Goal: Task Accomplishment & Management: Use online tool/utility

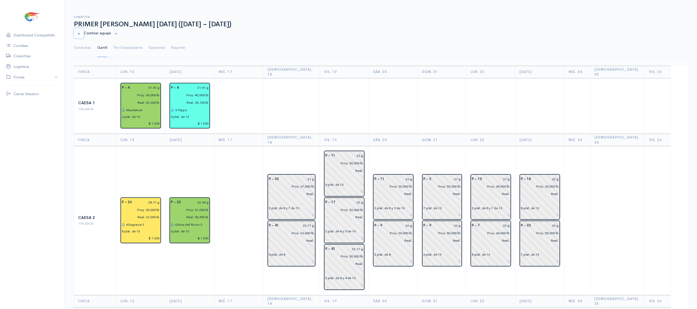
click at [77, 31] on button "button" at bounding box center [79, 33] width 10 height 11
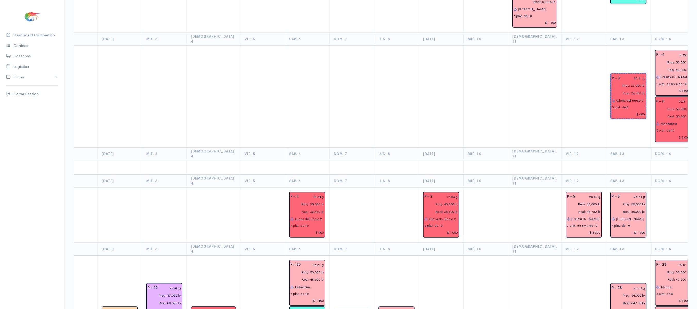
scroll to position [330, 0]
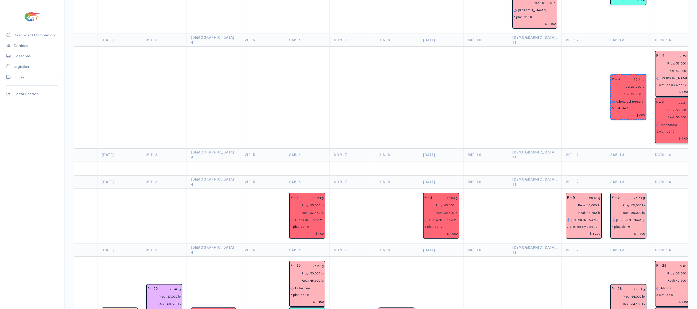
click at [661, 135] on input "$ 1 000" at bounding box center [674, 138] width 34 height 7
click at [660, 135] on input "$ 100" at bounding box center [674, 138] width 34 height 7
type input "$ 1 200"
click at [610, 161] on td at bounding box center [628, 168] width 45 height 15
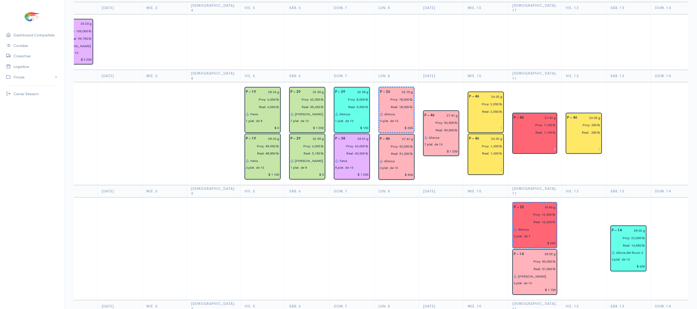
scroll to position [0, 0]
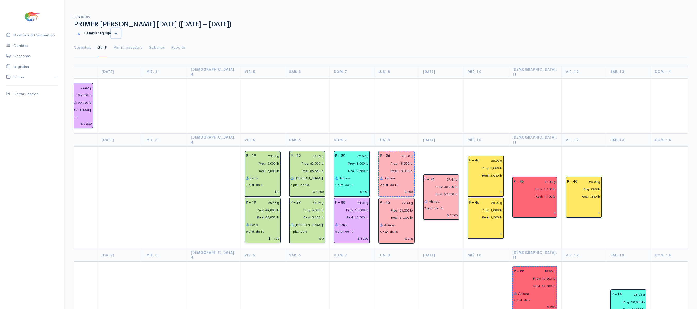
click at [118, 33] on small "button" at bounding box center [115, 33] width 3 height 3
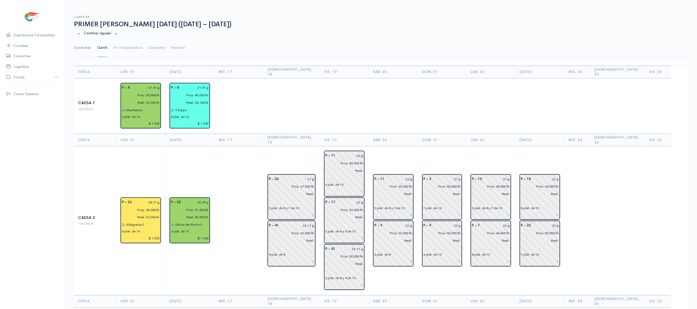
click at [78, 47] on link "Cosechas" at bounding box center [82, 47] width 17 height 19
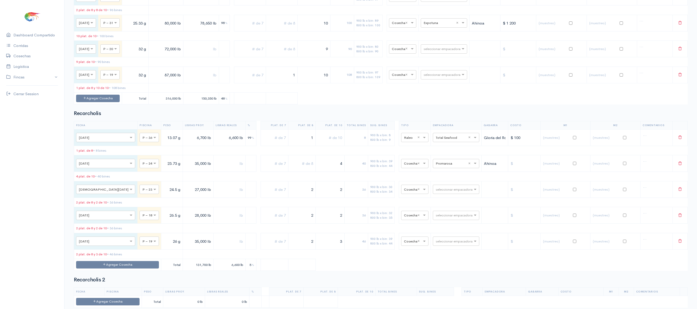
scroll to position [1094, 0]
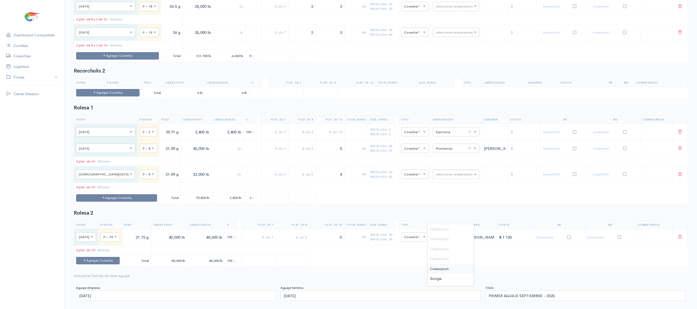
click at [445, 171] on input "text" at bounding box center [451, 174] width 31 height 6
type input "pro"
click at [446, 227] on span "Promarisco" at bounding box center [440, 229] width 20 height 5
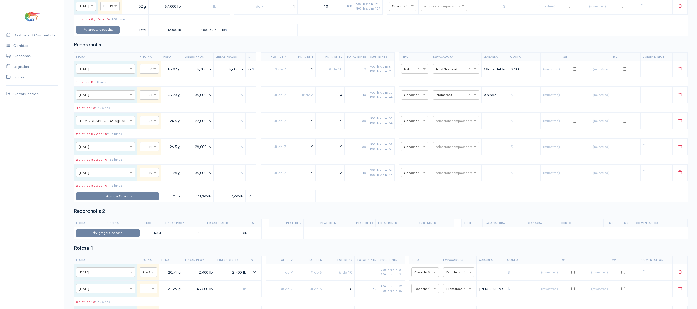
scroll to position [904, 0]
click at [330, 74] on input "text" at bounding box center [330, 68] width 25 height 11
click at [320, 74] on input "text" at bounding box center [330, 68] width 25 height 11
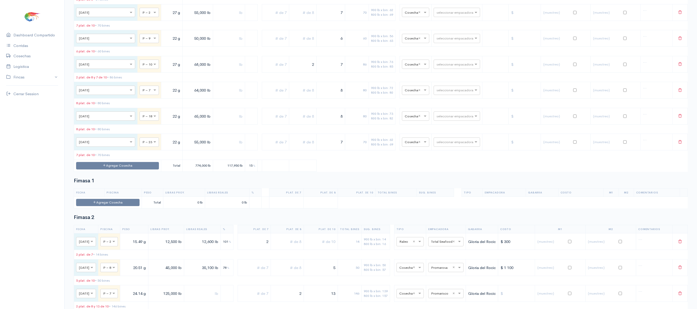
scroll to position [412, 0]
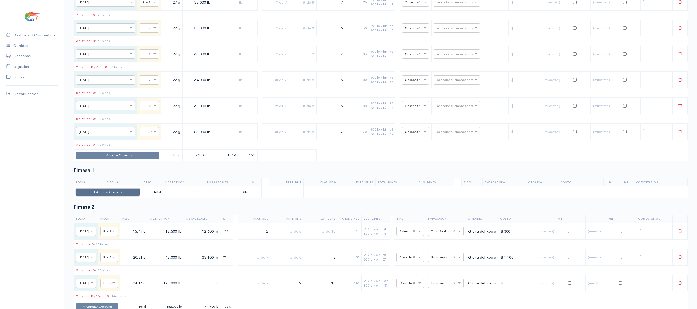
click at [108, 196] on button "Agregar Cosecha" at bounding box center [107, 192] width 63 height 7
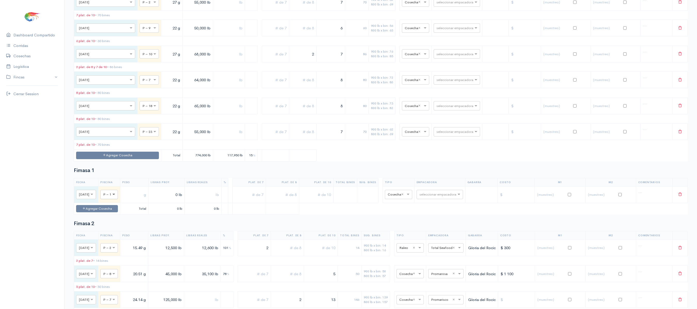
click at [118, 197] on span at bounding box center [114, 194] width 6 height 5
type input "2"
click at [140, 200] on input "text" at bounding box center [134, 194] width 24 height 11
type input "21.11 g"
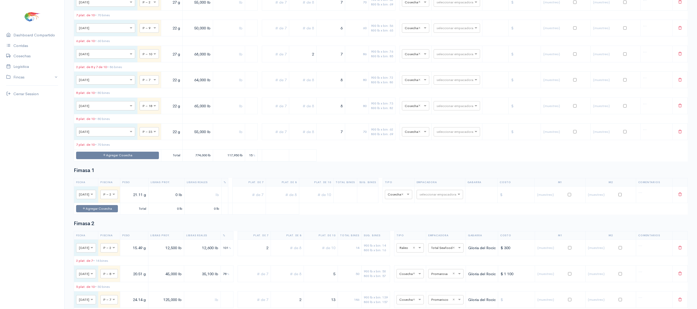
click at [175, 200] on input "0 lb" at bounding box center [166, 194] width 31 height 11
type input "85,000 lb"
click at [315, 200] on input "text" at bounding box center [311, 194] width 29 height 11
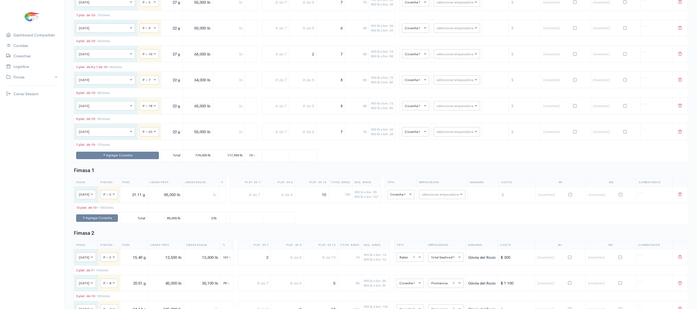
click at [326, 200] on input "10" at bounding box center [311, 194] width 29 height 11
type input "10"
click at [441, 199] on div "seleccionar empacadora" at bounding box center [442, 194] width 46 height 9
drag, startPoint x: 322, startPoint y: 215, endPoint x: 347, endPoint y: 211, distance: 26.1
click at [347, 203] on tr "× [DATE] × P – 2 21.11 g 85,000 lb 10 100 900 lb x bin: 95 800 lb x bin: 107 × …" at bounding box center [381, 194] width 614 height 17
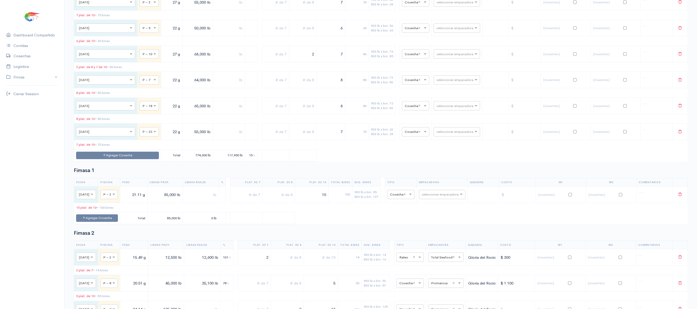
click at [350, 224] on table "Fecha Piscina Peso Libras Proy. Libras Reales % Plat. de 7 Plat. de 8 Plat. de …" at bounding box center [381, 201] width 614 height 46
click at [434, 197] on input "text" at bounding box center [437, 194] width 31 height 6
type input "songa"
click at [444, 226] on div "Songa" at bounding box center [449, 226] width 46 height 10
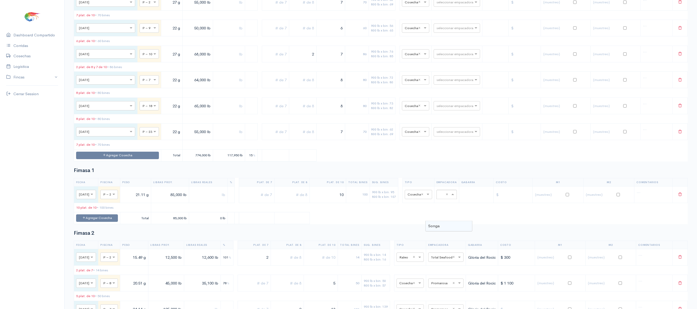
scroll to position [0, 0]
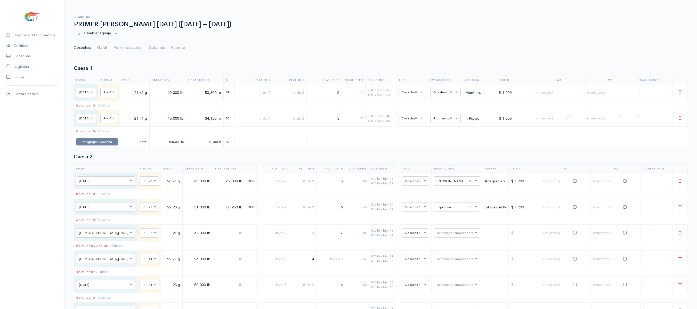
click at [105, 48] on link "Gantt" at bounding box center [102, 47] width 10 height 19
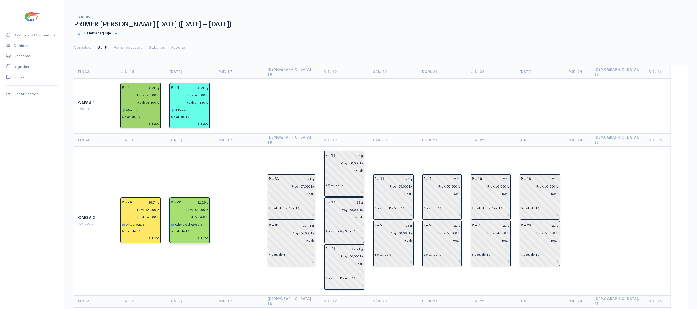
scroll to position [232, 0]
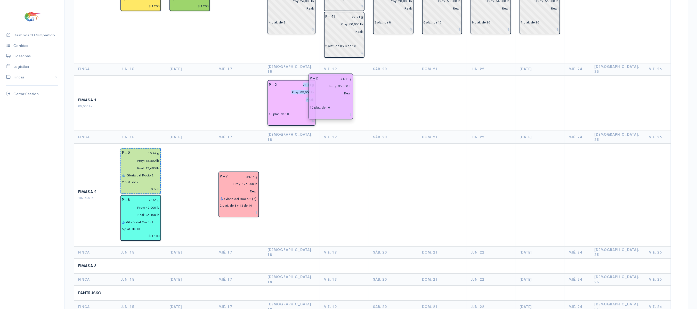
drag, startPoint x: 122, startPoint y: 79, endPoint x: 313, endPoint y: 87, distance: 191.2
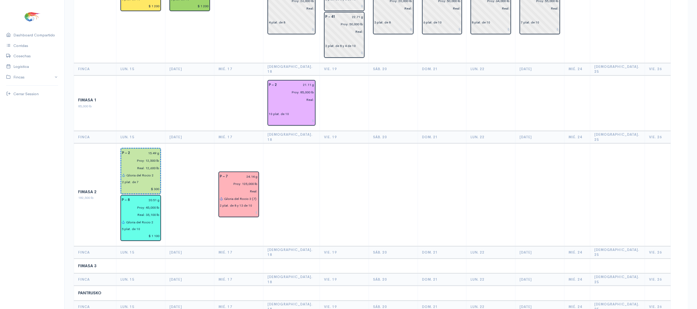
click at [358, 91] on td at bounding box center [344, 103] width 49 height 56
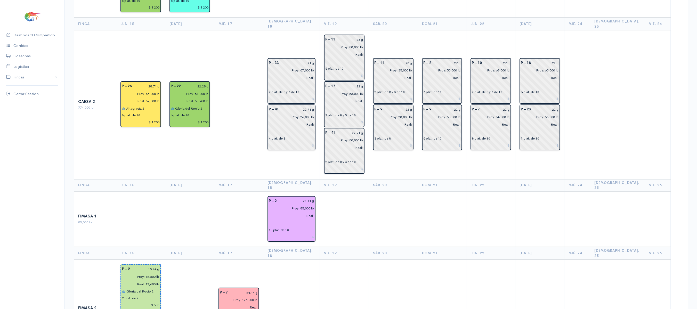
scroll to position [101, 0]
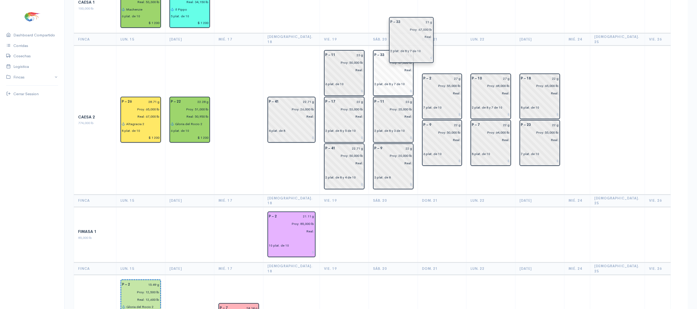
drag, startPoint x: 312, startPoint y: 98, endPoint x: 424, endPoint y: 52, distance: 121.3
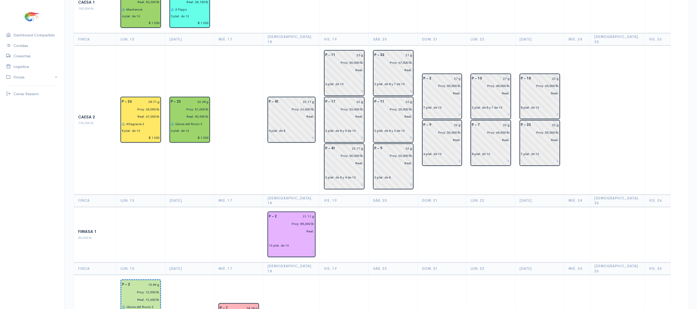
click at [461, 46] on td "P – 2 27 g Proy: 55,000 lb Real: 7 plat. de 10 P – 9 22 g Proy: 50,000 lb Real:…" at bounding box center [442, 120] width 49 height 149
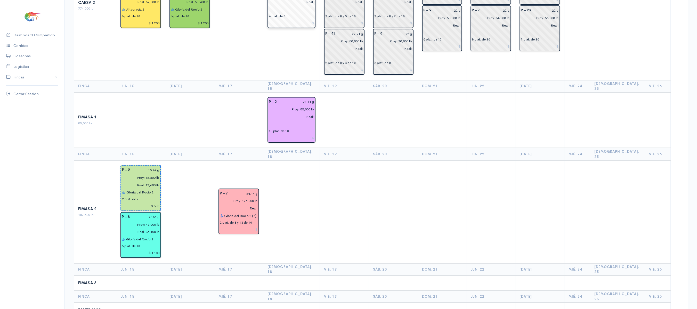
scroll to position [216, 0]
click at [298, 120] on input "text" at bounding box center [291, 123] width 45 height 7
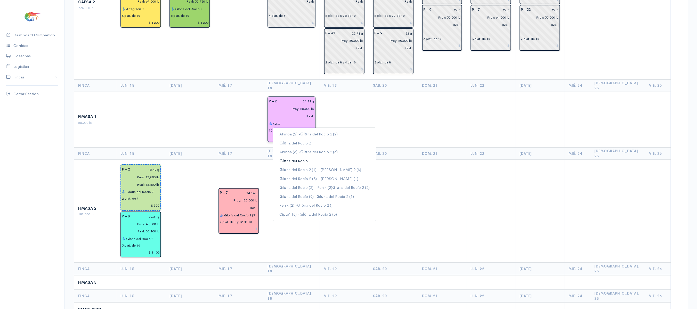
click at [318, 156] on button "Glo ria del Rocio" at bounding box center [324, 160] width 103 height 9
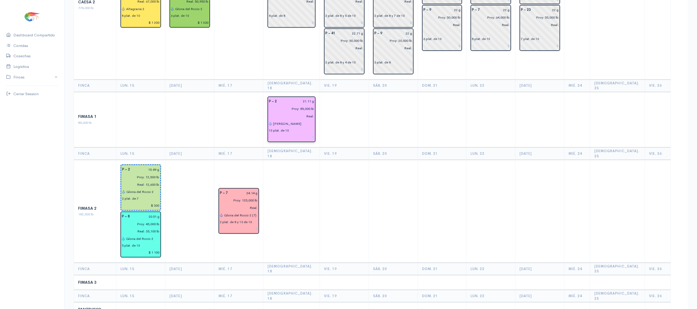
type input "[PERSON_NAME]"
click at [332, 160] on td at bounding box center [344, 211] width 49 height 103
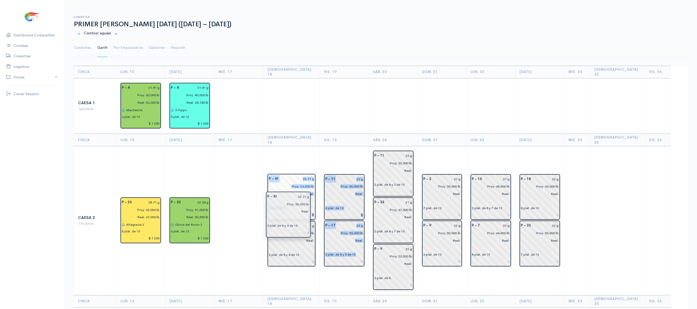
drag, startPoint x: 357, startPoint y: 256, endPoint x: 316, endPoint y: 227, distance: 50.4
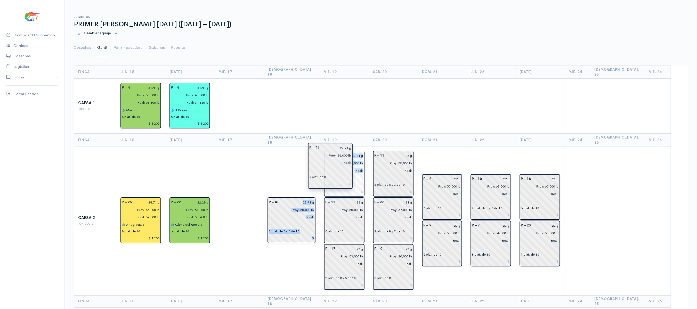
drag, startPoint x: 299, startPoint y: 177, endPoint x: 336, endPoint y: 153, distance: 43.8
click at [316, 146] on td "P – 41 22.71 g Proy: 50,000 lb Real: 2 plat. de 8 y 4 de 10" at bounding box center [292, 220] width 56 height 149
click at [82, 45] on link "Cosechas" at bounding box center [82, 47] width 17 height 19
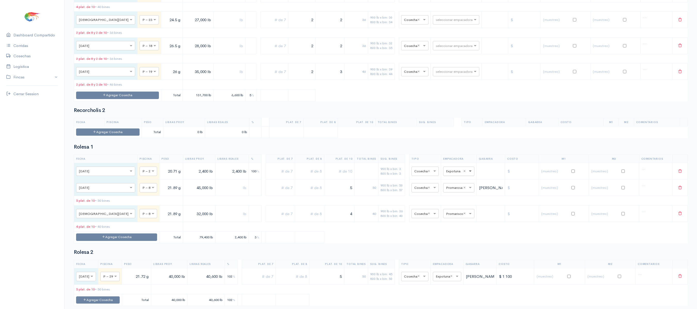
scroll to position [1031, 0]
click at [448, 216] on input "text" at bounding box center [454, 213] width 16 height 6
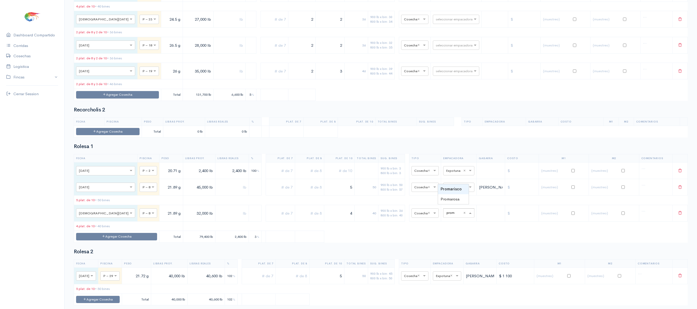
type input "proma"
click at [456, 202] on span "Promarosa" at bounding box center [450, 199] width 19 height 5
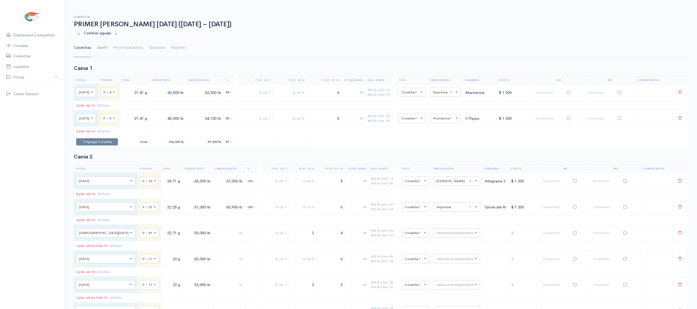
click at [105, 52] on link "Gantt" at bounding box center [102, 47] width 10 height 19
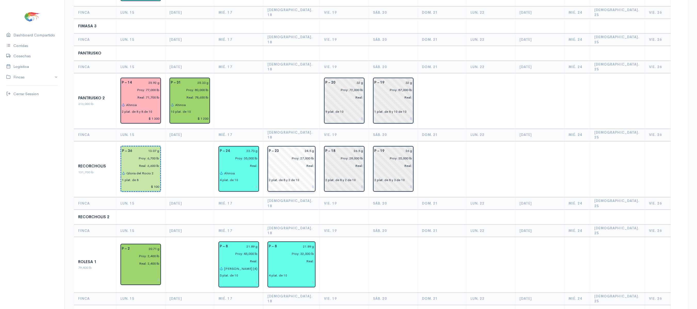
scroll to position [471, 0]
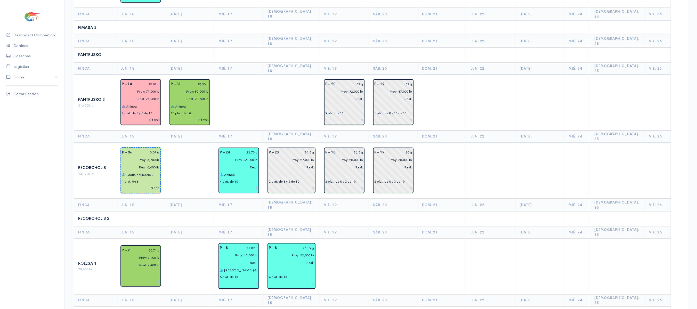
click at [301, 84] on td at bounding box center [292, 103] width 56 height 56
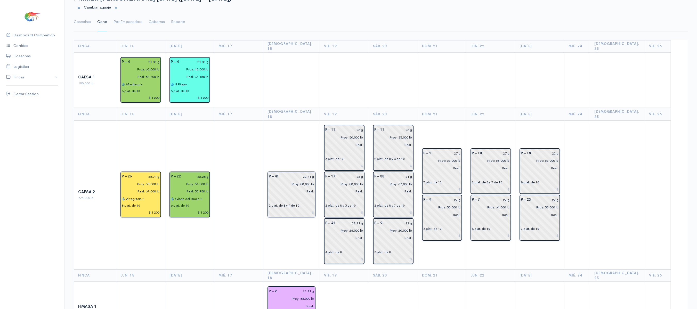
scroll to position [25, 0]
click at [77, 24] on link "Cosechas" at bounding box center [82, 22] width 17 height 19
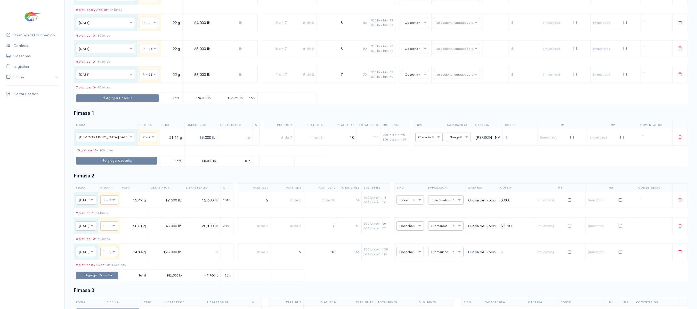
scroll to position [470, 0]
click at [214, 116] on h2 "Fimasa 1" at bounding box center [381, 113] width 614 height 6
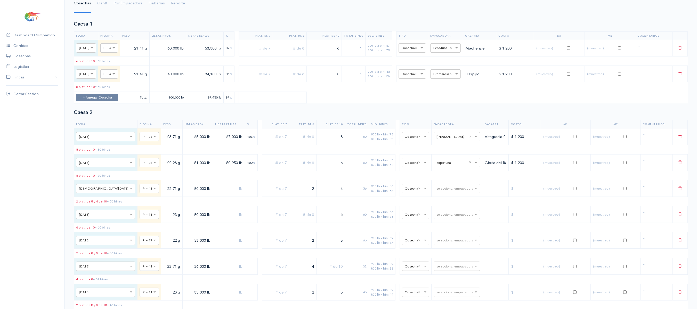
scroll to position [0, 0]
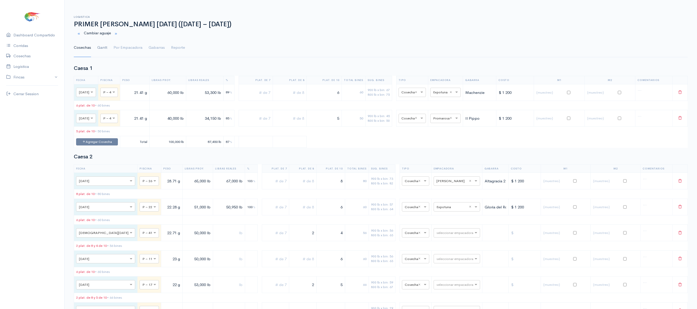
click at [100, 51] on link "Gantt" at bounding box center [102, 47] width 10 height 19
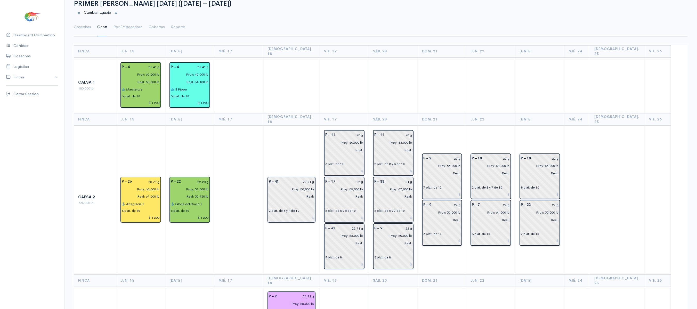
scroll to position [19, 0]
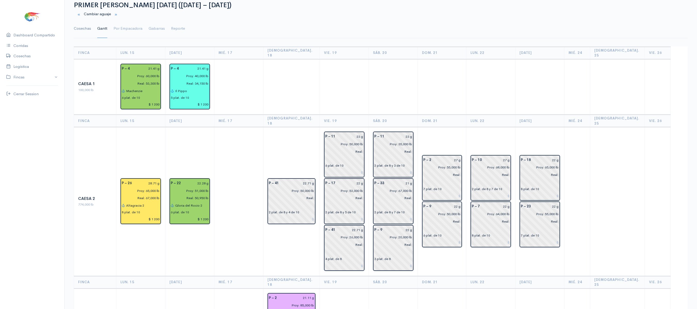
click at [79, 25] on link "Cosechas" at bounding box center [82, 28] width 17 height 19
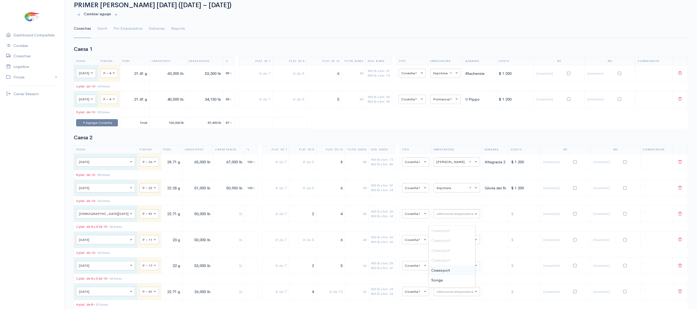
click at [442, 217] on input "text" at bounding box center [452, 214] width 31 height 6
type input "expotu"
click at [451, 229] on div "Expotuna" at bounding box center [452, 231] width 46 height 10
click at [107, 31] on link "Gantt" at bounding box center [102, 28] width 10 height 19
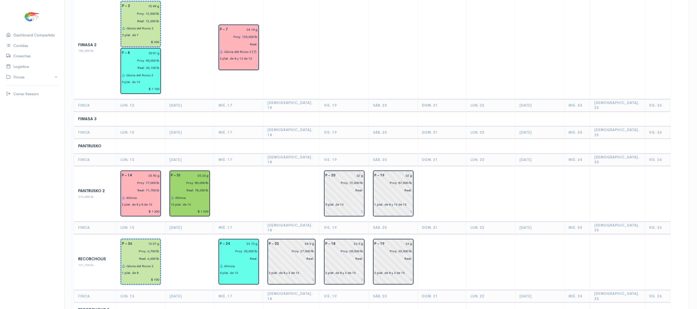
scroll to position [0, 0]
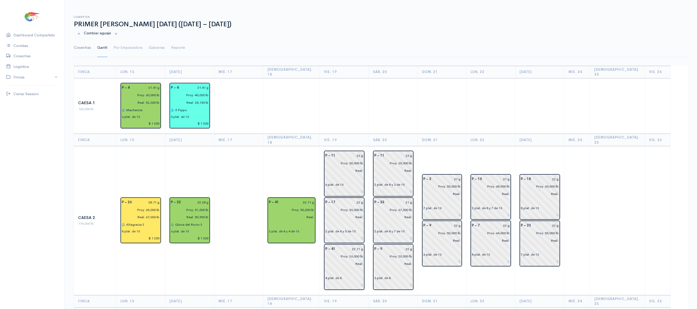
click at [81, 47] on link "Cosechas" at bounding box center [82, 47] width 17 height 19
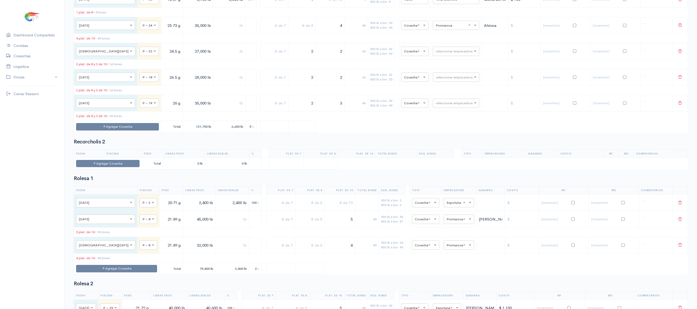
scroll to position [1000, 0]
click at [452, 55] on div "seleccionar empacadora" at bounding box center [456, 50] width 46 height 9
click at [452, 55] on div "seleccionar empacadora exp ×" at bounding box center [456, 50] width 46 height 9
type input "expotu"
click at [449, 97] on div "Expotuna" at bounding box center [451, 99] width 46 height 10
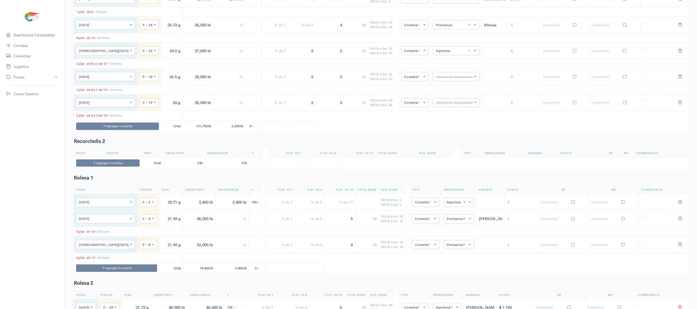
drag, startPoint x: 290, startPoint y: 87, endPoint x: 349, endPoint y: 92, distance: 59.6
click at [349, 59] on tr "× [DATE] × P – 23 24.5 g 27,000 lb 2 2 36 900 lb x bin: 30 800 lb x bin: 34 × C…" at bounding box center [381, 51] width 614 height 17
drag, startPoint x: 359, startPoint y: 88, endPoint x: 404, endPoint y: 95, distance: 45.5
click at [404, 59] on tr "× [DATE] × P – 23 24.5 g 27,000 lb 2 20 900 lb x bin: 30 800 lb x bin: 34 × Cos…" at bounding box center [381, 51] width 614 height 17
type input "3"
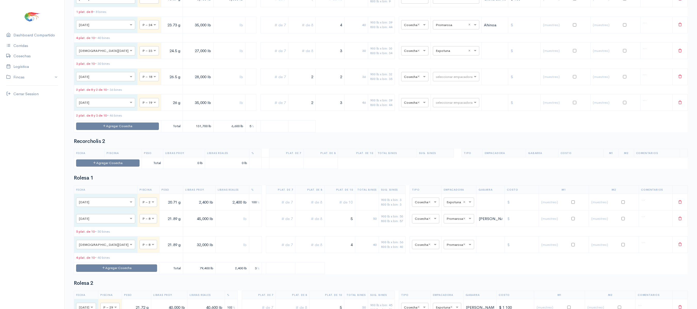
click at [288, 59] on td at bounding box center [301, 51] width 27 height 17
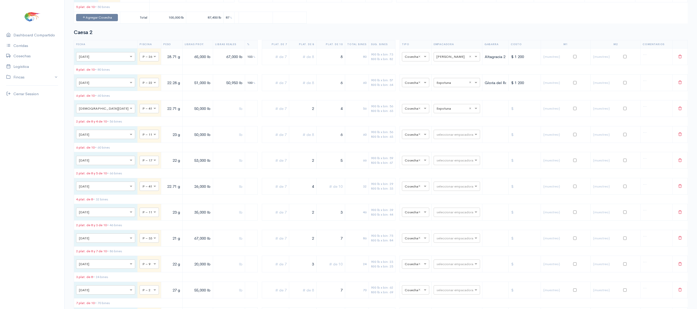
scroll to position [0, 0]
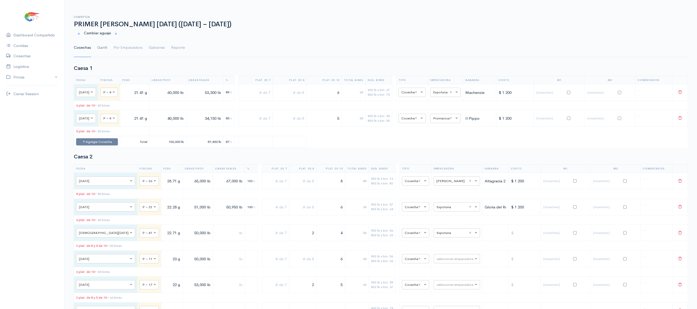
click at [105, 52] on link "Gantt" at bounding box center [102, 47] width 10 height 19
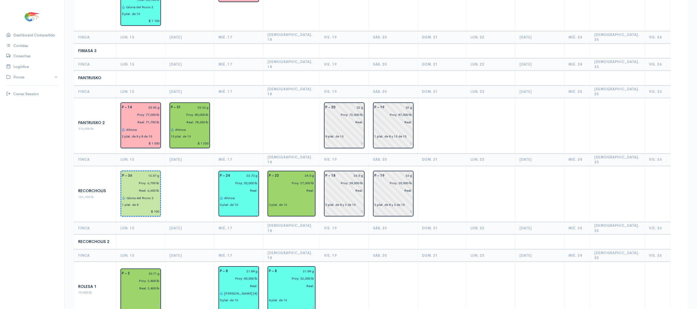
scroll to position [447, 0]
click at [288, 290] on input "text" at bounding box center [291, 293] width 45 height 7
click at [292, 300] on button "[PERSON_NAME]" at bounding box center [311, 304] width 77 height 9
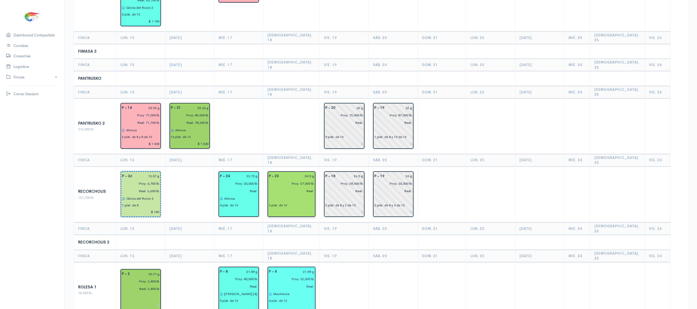
type input "Machenzie"
click at [284, 195] on input "text" at bounding box center [291, 198] width 45 height 7
click at [316, 205] on button "[PERSON_NAME]" at bounding box center [311, 209] width 77 height 9
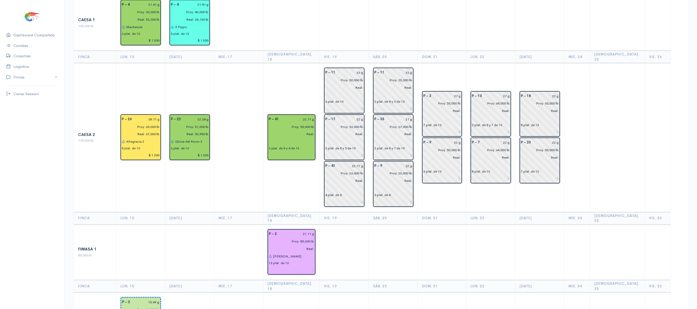
scroll to position [83, 0]
type input "Machenzie"
click at [288, 138] on input "text" at bounding box center [291, 141] width 45 height 7
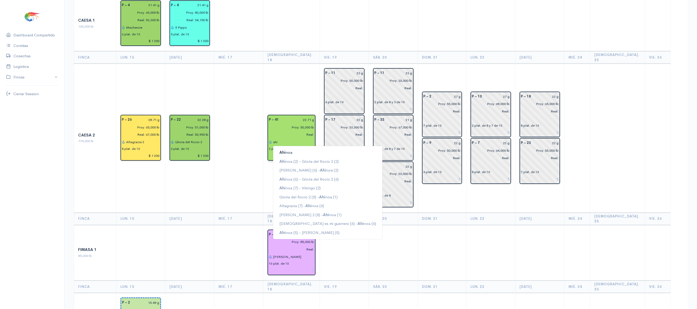
click at [286, 150] on span "Ahi" at bounding box center [283, 152] width 6 height 5
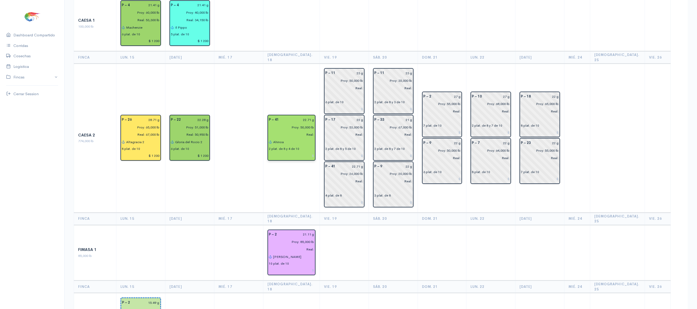
type input "Ahinoa"
click at [279, 83] on td "P – 41 22.71 g Proy: 50,000 lb Real: Ahinoa 2 plat. de 8 y 4 de 10" at bounding box center [292, 138] width 56 height 149
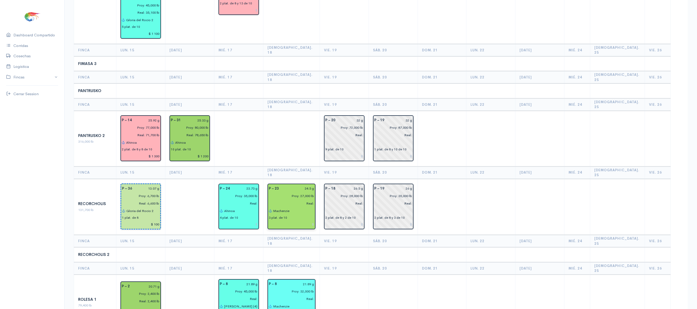
scroll to position [479, 0]
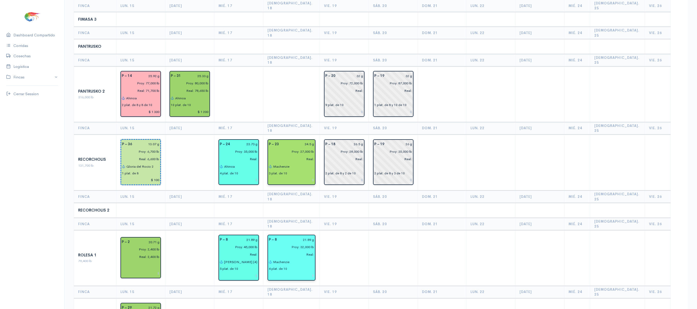
click at [314, 141] on input "24.5 g" at bounding box center [298, 144] width 32 height 7
type input "23.40 g"
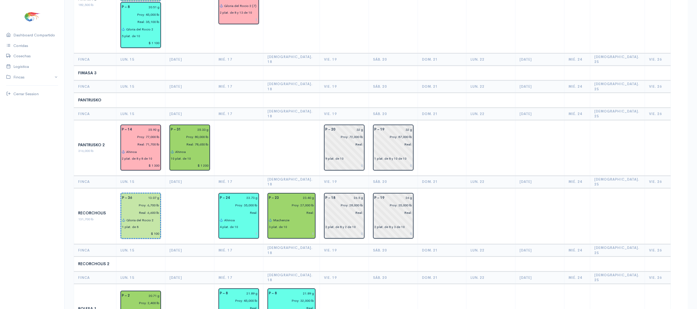
scroll to position [429, 0]
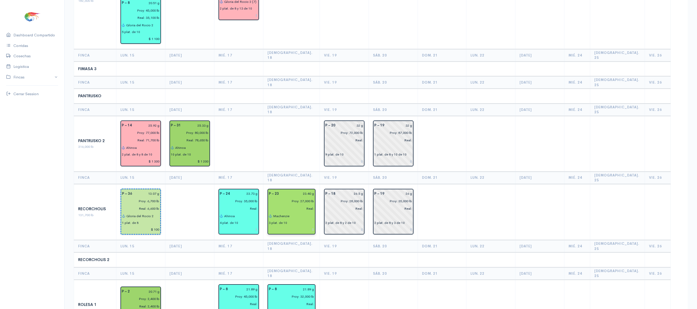
click at [314, 190] on input "23.40 g" at bounding box center [298, 193] width 32 height 7
type input "23.19 g"
click at [294, 116] on td at bounding box center [292, 144] width 56 height 56
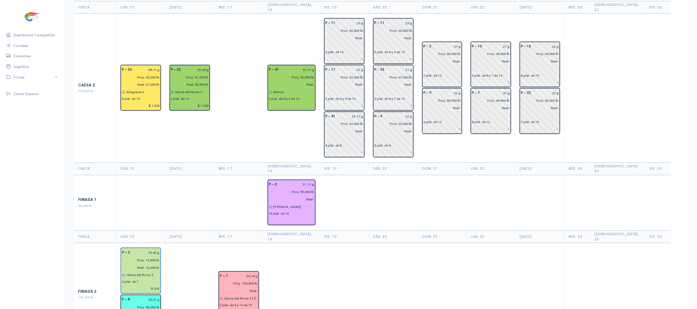
scroll to position [0, 0]
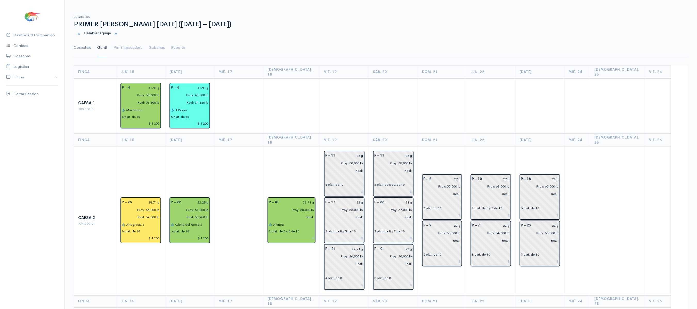
click at [89, 46] on link "Cosechas" at bounding box center [82, 47] width 17 height 19
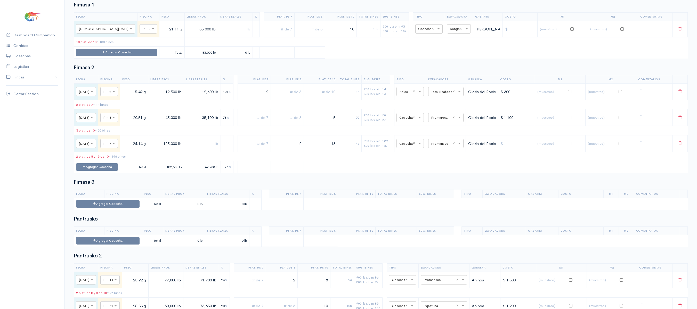
scroll to position [578, 0]
click at [127, 57] on button "Agregar Cosecha" at bounding box center [116, 52] width 81 height 7
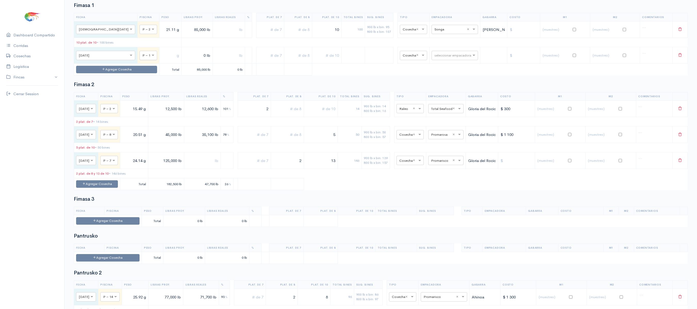
click at [140, 60] on div "× P – 1" at bounding box center [149, 55] width 18 height 9
type input "12"
click at [163, 61] on input "text" at bounding box center [172, 55] width 18 height 11
type input "22.88 g"
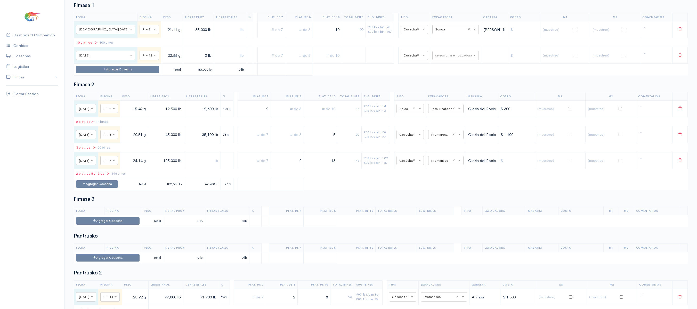
click at [185, 61] on input "0 lb" at bounding box center [198, 55] width 27 height 11
type input "65,600 lb"
click at [315, 61] on input "text" at bounding box center [327, 55] width 25 height 11
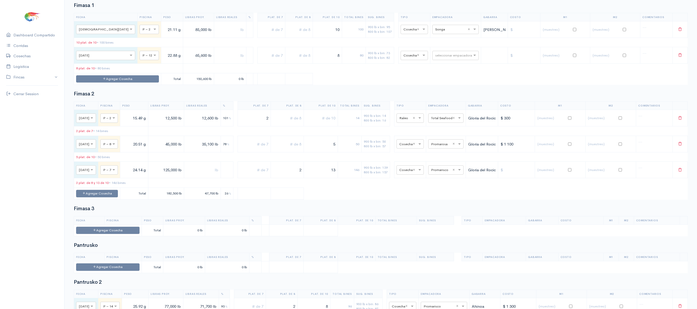
type input "8"
click at [370, 85] on table "Fecha Piscina Peso Libras Proy. Libras Reales % Plat. de 7 Plat. de 8 Plat. de …" at bounding box center [381, 49] width 614 height 72
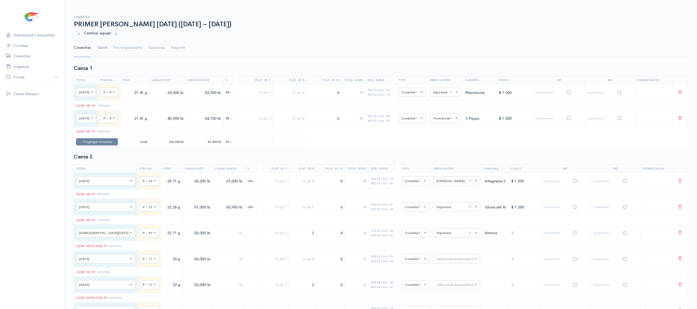
click at [102, 42] on link "Gantt" at bounding box center [102, 47] width 10 height 19
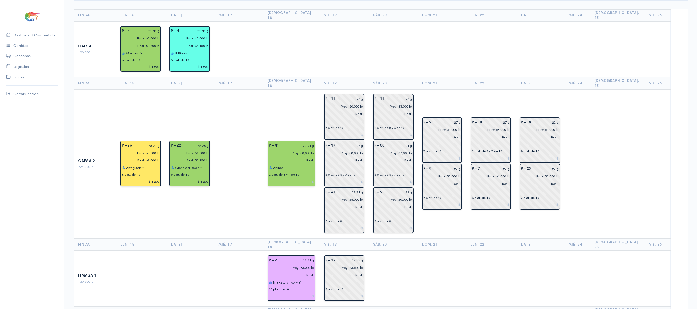
scroll to position [56, 0]
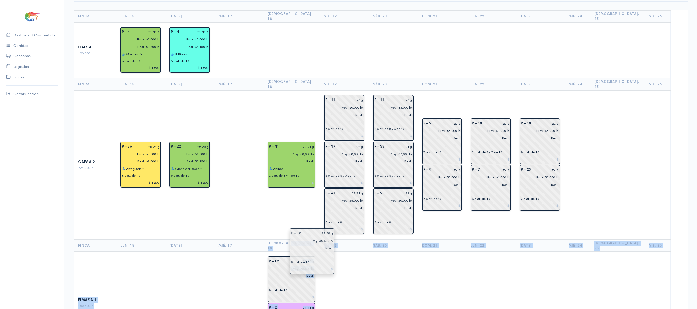
drag, startPoint x: 347, startPoint y: 248, endPoint x: 307, endPoint y: 234, distance: 43.1
click at [364, 252] on td at bounding box center [344, 303] width 49 height 102
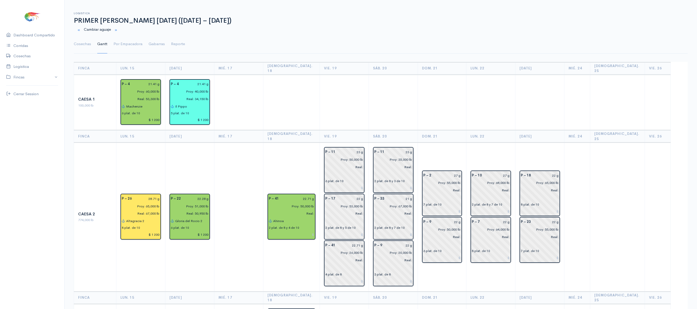
scroll to position [0, 0]
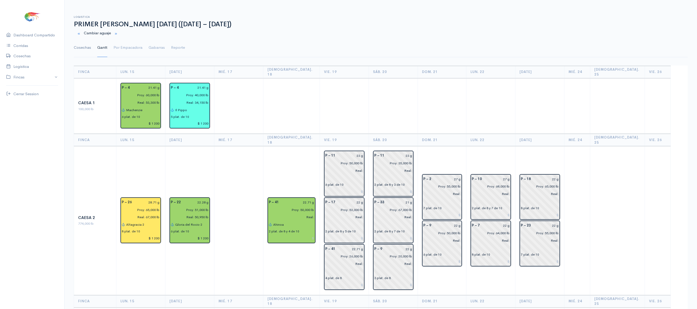
click at [80, 57] on link "Cosechas" at bounding box center [82, 47] width 17 height 19
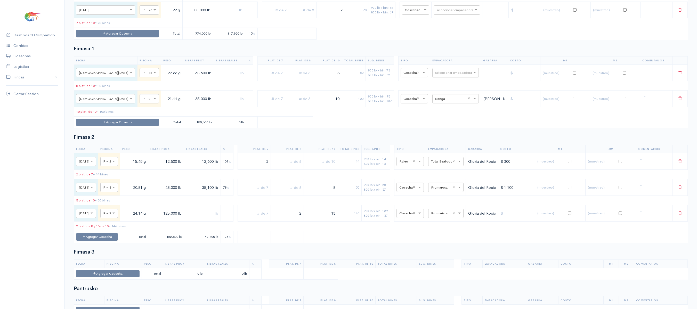
scroll to position [548, 0]
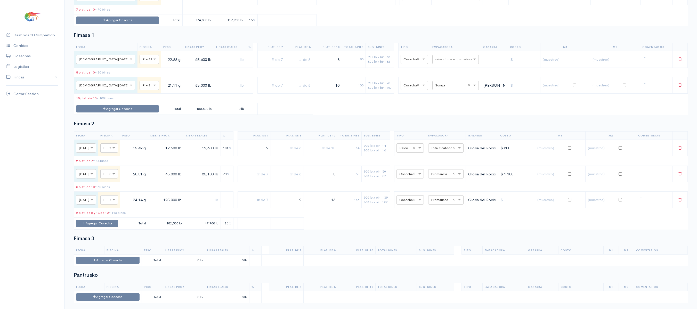
click at [450, 90] on table "Fecha Piscina Peso Libras Proy. Libras Reales % Plat. de 7 Plat. de 8 Plat. de …" at bounding box center [381, 79] width 614 height 72
click at [445, 62] on input "text" at bounding box center [450, 59] width 31 height 6
type input "aq"
click at [443, 103] on span "Aquagold" at bounding box center [437, 100] width 17 height 5
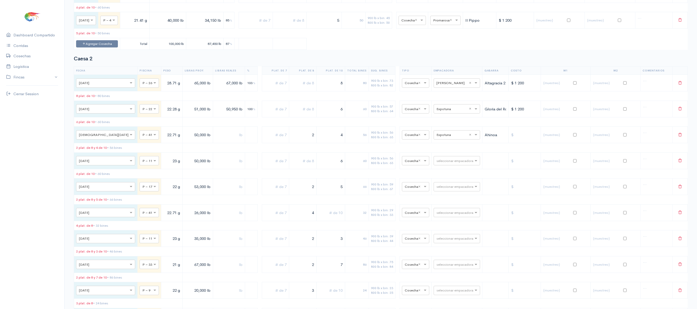
scroll to position [0, 0]
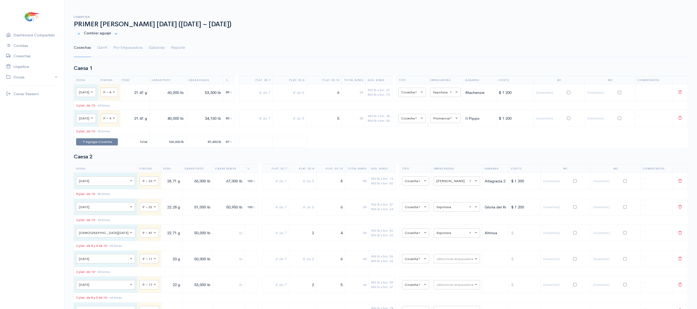
click at [110, 54] on ul "Cosechas Gantt Por Empacadora Gabarras Reporte" at bounding box center [381, 47] width 614 height 19
click at [100, 53] on link "Gantt" at bounding box center [102, 47] width 10 height 19
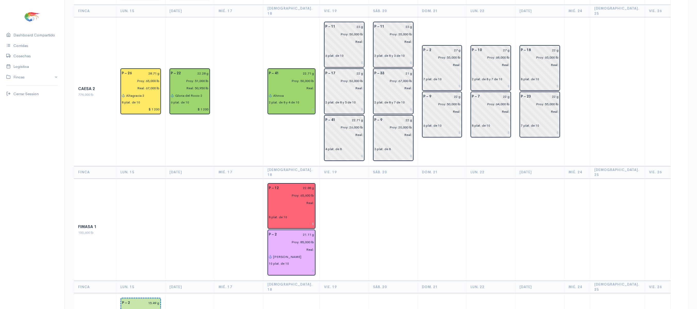
scroll to position [130, 0]
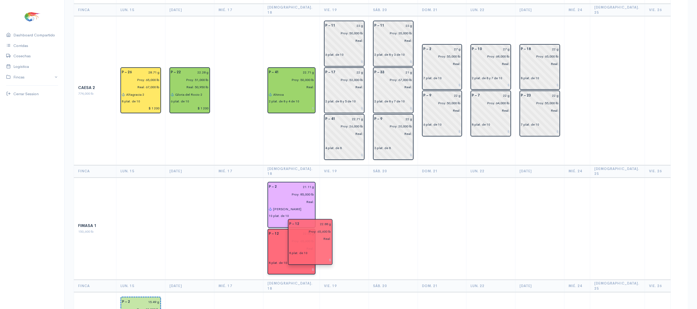
drag, startPoint x: 285, startPoint y: 202, endPoint x: 296, endPoint y: 256, distance: 55.4
click at [328, 234] on td at bounding box center [344, 229] width 49 height 102
